Goal: Task Accomplishment & Management: Manage account settings

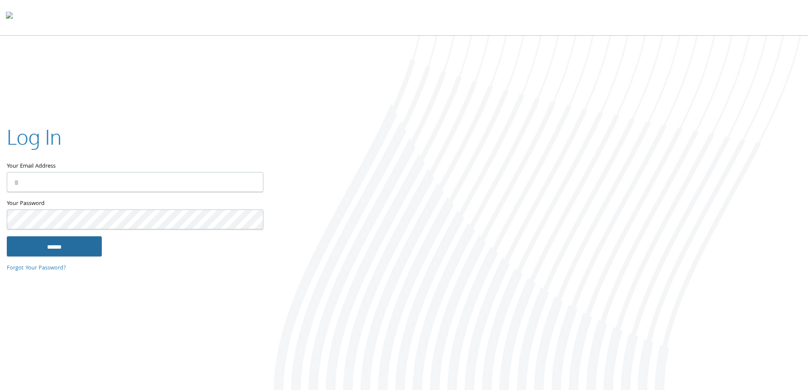
type input "**********"
click at [54, 249] on input "******" at bounding box center [54, 246] width 95 height 20
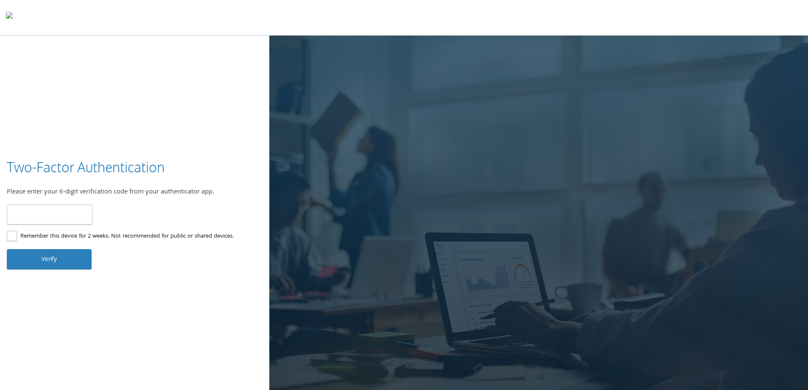
click at [41, 218] on input "number" at bounding box center [50, 214] width 86 height 20
type input "******"
